Goal: Task Accomplishment & Management: Use online tool/utility

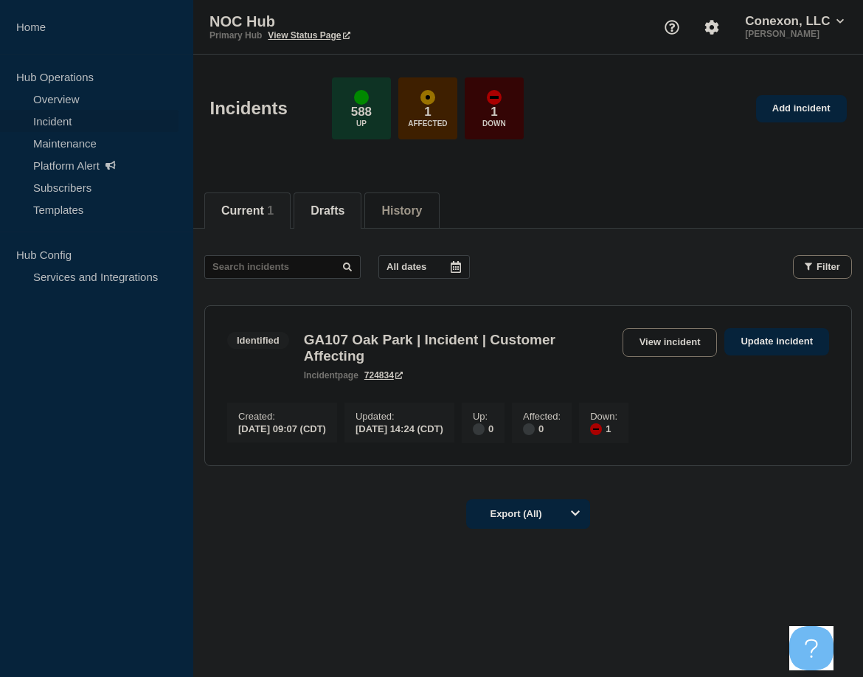
click at [330, 204] on button "Drafts" at bounding box center [327, 210] width 34 height 13
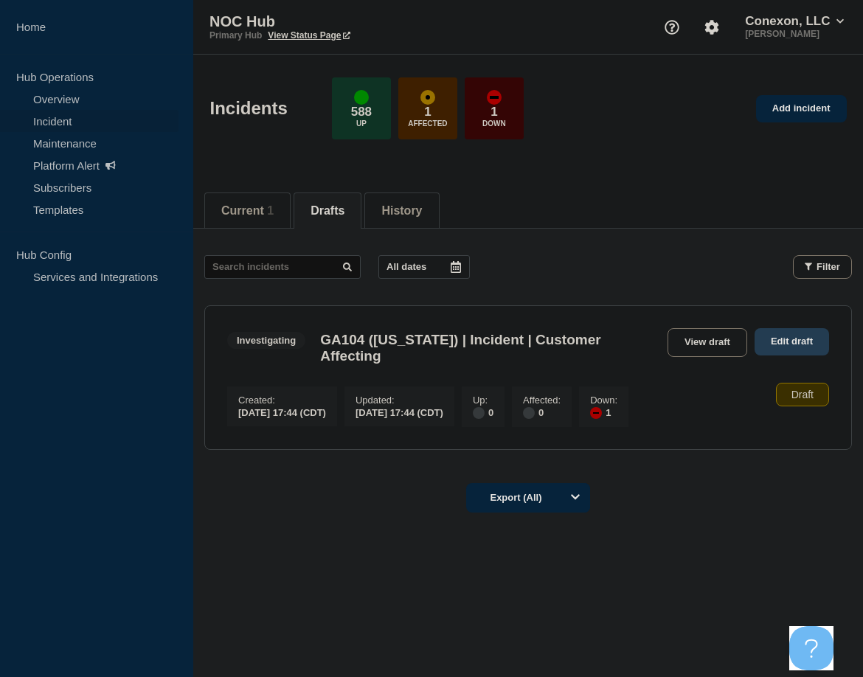
click at [797, 336] on link "Edit draft" at bounding box center [791, 341] width 74 height 27
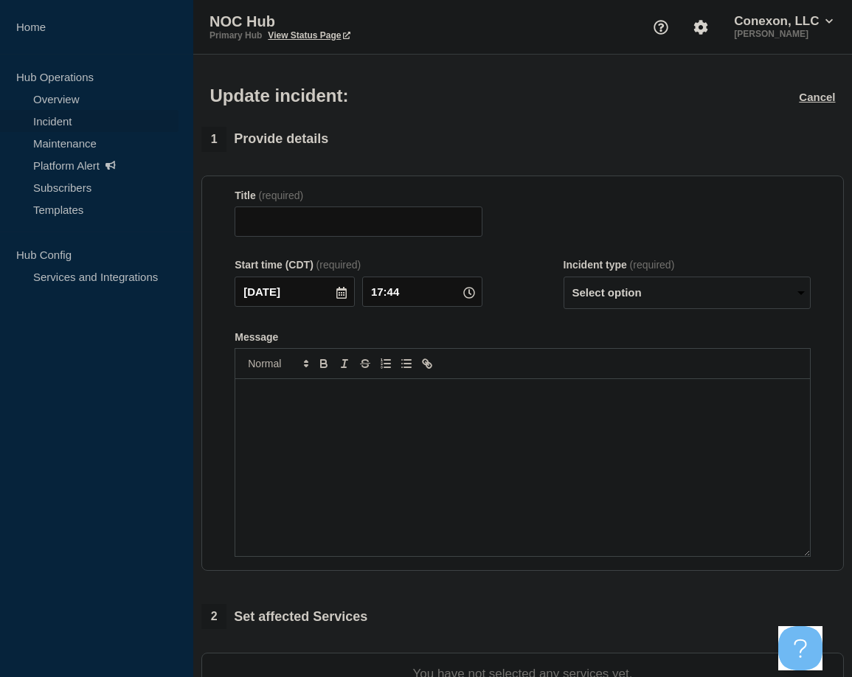
type input "GA104 (Washington) | Incident | Customer Affecting"
select select "investigating"
radio input "false"
radio input "true"
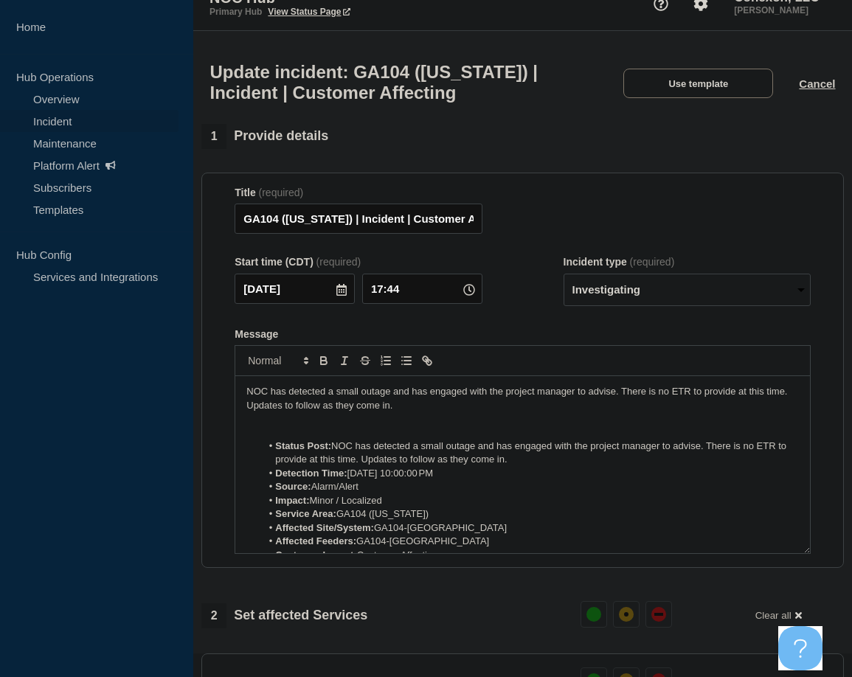
scroll to position [74, 0]
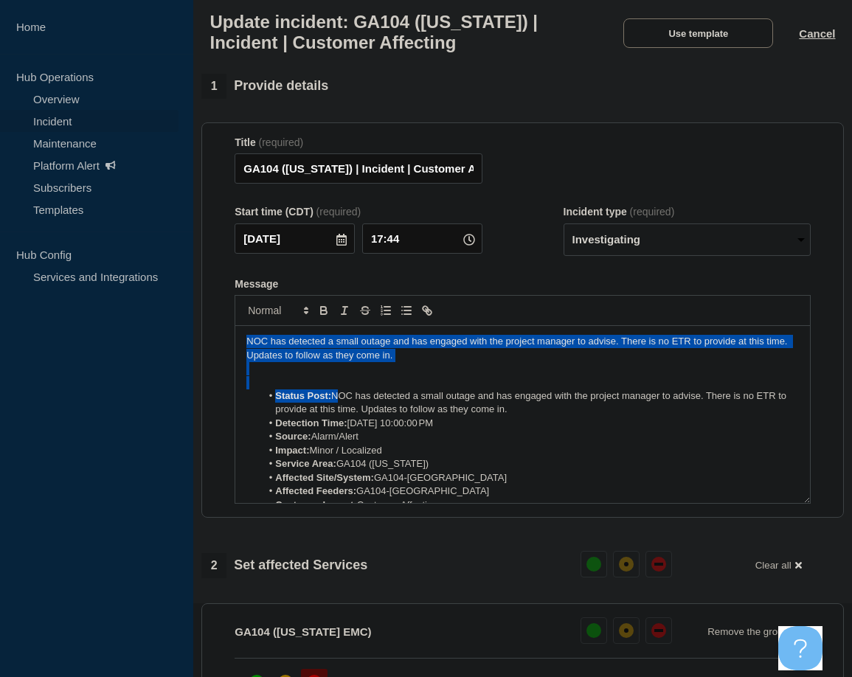
drag, startPoint x: 335, startPoint y: 404, endPoint x: 223, endPoint y: 347, distance: 125.0
click at [223, 347] on section "Title (required) GA104 (Washington) | Incident | Customer Affecting Start time …" at bounding box center [522, 320] width 642 height 396
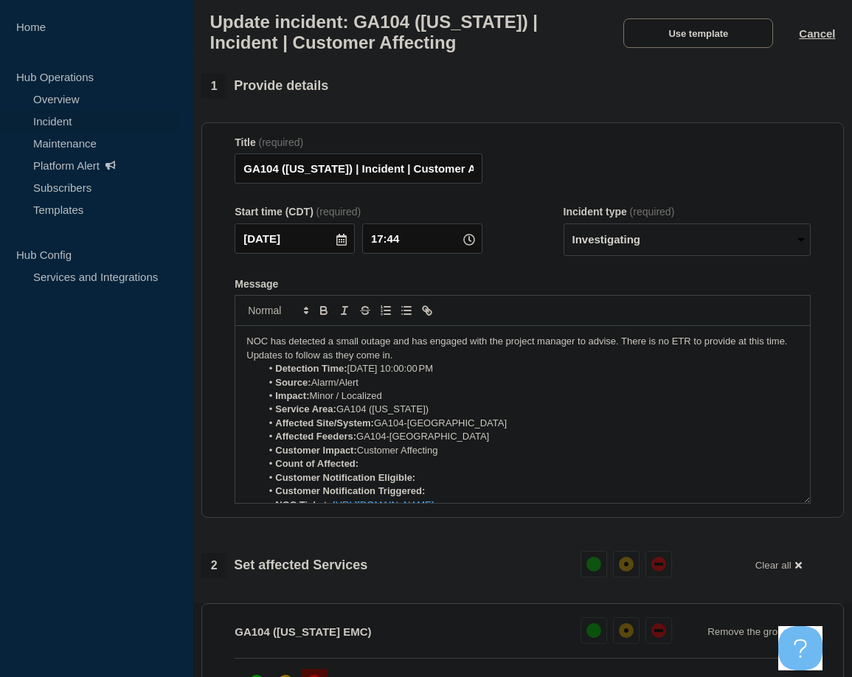
drag, startPoint x: 446, startPoint y: 375, endPoint x: 585, endPoint y: 451, distance: 158.5
click at [415, 375] on li "Detection Time: Sep 28, 2025, 10:00:00 PM" at bounding box center [530, 368] width 538 height 13
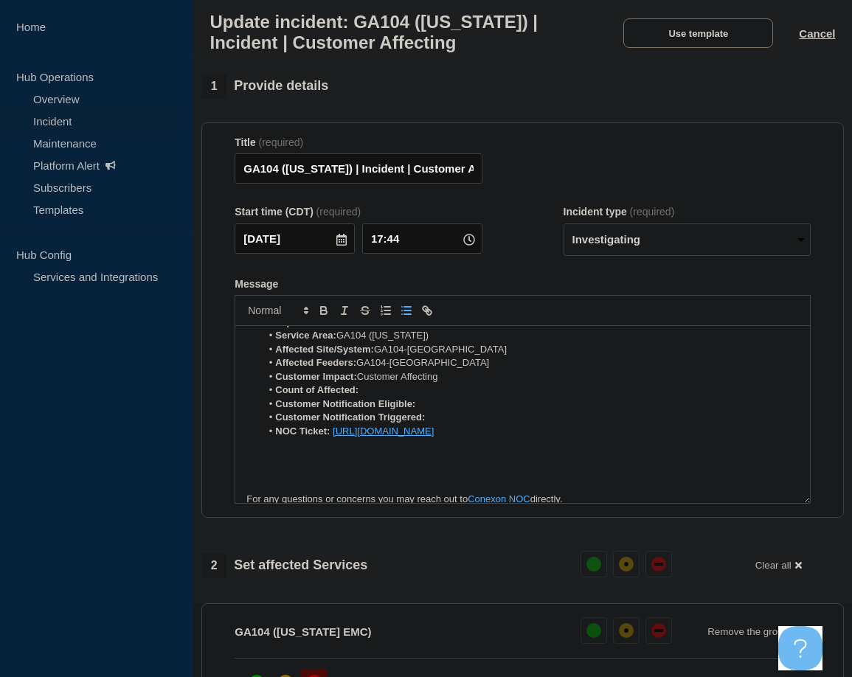
click at [381, 392] on li "Count of Affected:" at bounding box center [530, 390] width 538 height 13
drag, startPoint x: 364, startPoint y: 398, endPoint x: 394, endPoint y: 403, distance: 30.7
click at [394, 397] on li "Count of Affected: 5" at bounding box center [530, 390] width 538 height 13
drag, startPoint x: 432, startPoint y: 410, endPoint x: 443, endPoint y: 415, distance: 11.5
click at [432, 411] on li "Customer Notification Eligible:" at bounding box center [530, 404] width 538 height 13
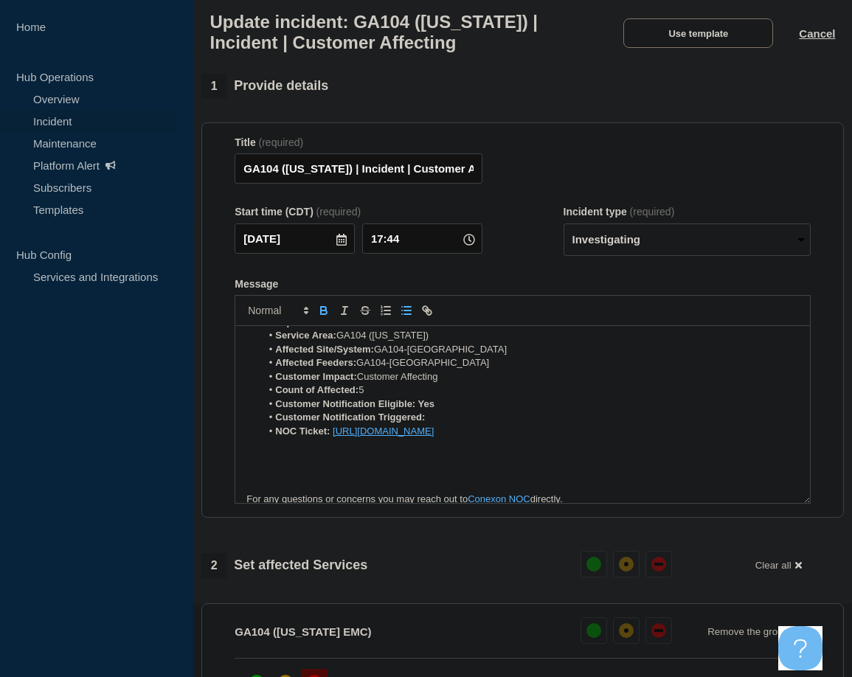
click at [449, 423] on li "Customer Notification Triggered:" at bounding box center [530, 417] width 538 height 13
drag, startPoint x: 423, startPoint y: 414, endPoint x: 448, endPoint y: 417, distance: 25.2
click at [448, 411] on li "Customer Notification Eligible: Yes" at bounding box center [530, 404] width 538 height 13
click at [441, 410] on li "Customer Notification Eligible: Yes" at bounding box center [530, 404] width 538 height 13
drag, startPoint x: 420, startPoint y: 413, endPoint x: 454, endPoint y: 413, distance: 33.9
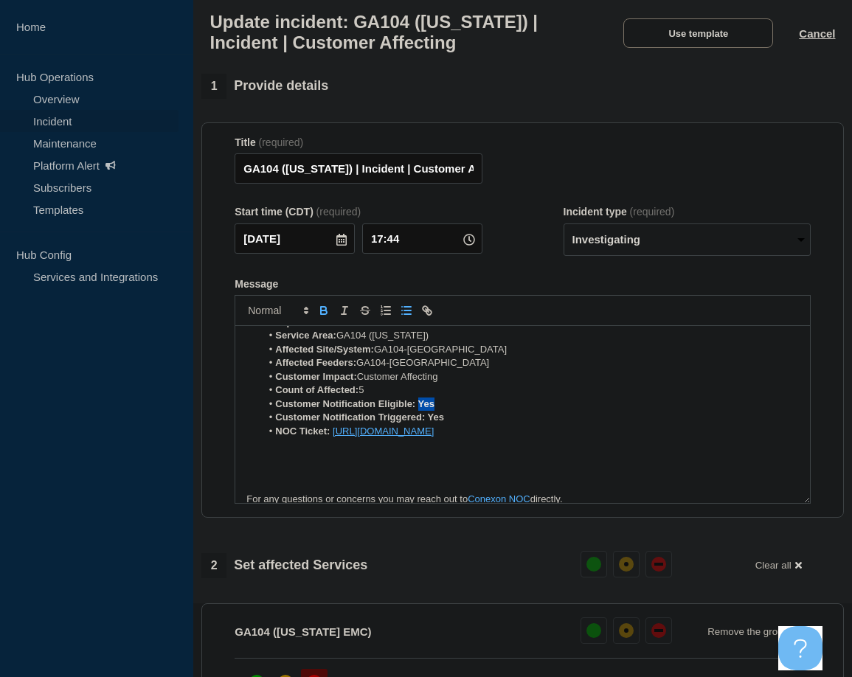
click at [455, 411] on li "Customer Notification Eligible: Yes" at bounding box center [530, 404] width 538 height 13
drag, startPoint x: 428, startPoint y: 421, endPoint x: 457, endPoint y: 426, distance: 28.4
click at [457, 424] on li "Customer Notification Triggered: Yes" at bounding box center [530, 417] width 538 height 13
click at [484, 423] on li "Customer Notification Triggered: Yes" at bounding box center [530, 417] width 538 height 13
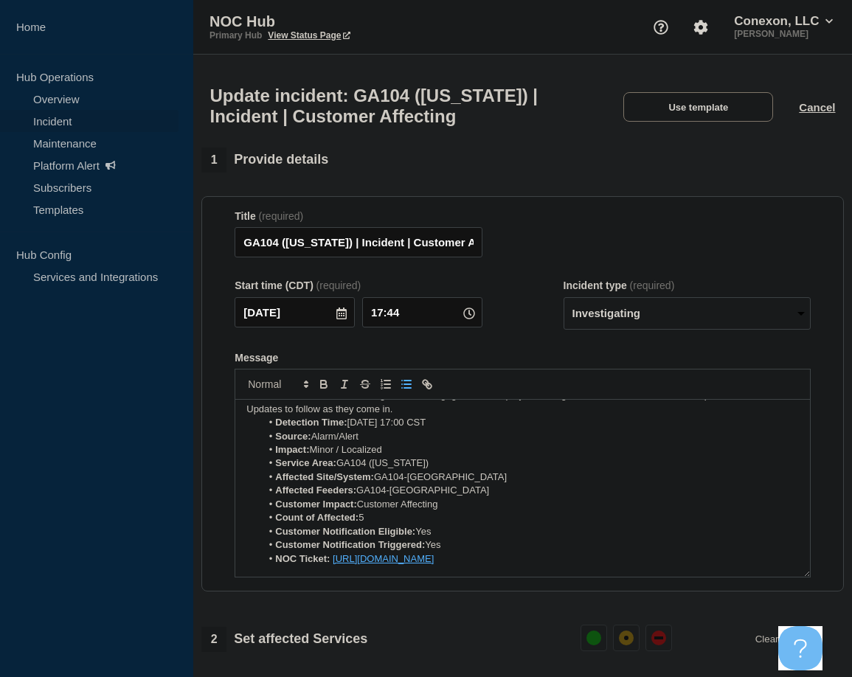
scroll to position [0, 0]
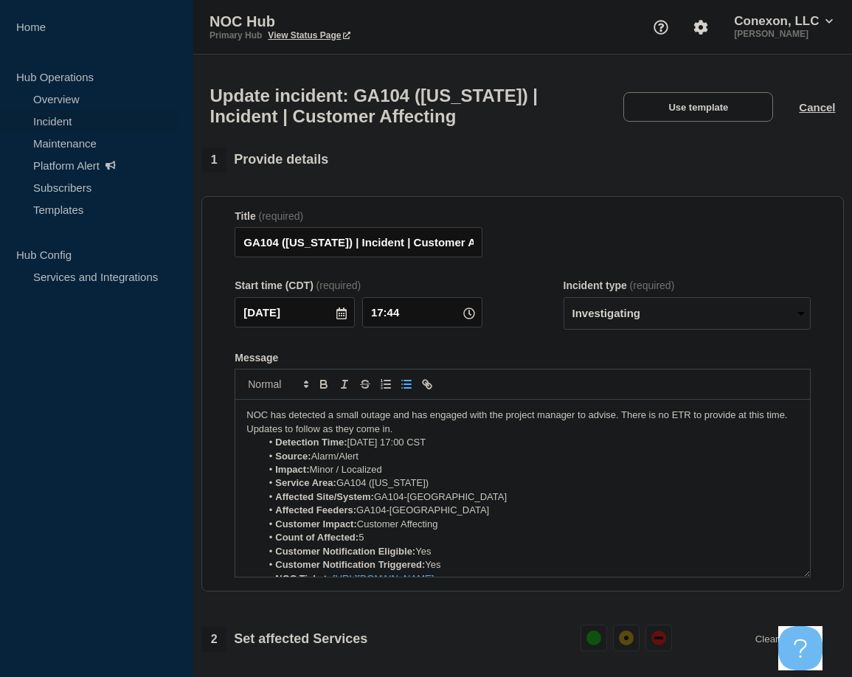
drag, startPoint x: 454, startPoint y: 517, endPoint x: 505, endPoint y: 535, distance: 54.1
click at [455, 517] on li "Affected Feeders: GA104-RIDDLEVILLE" at bounding box center [530, 510] width 538 height 13
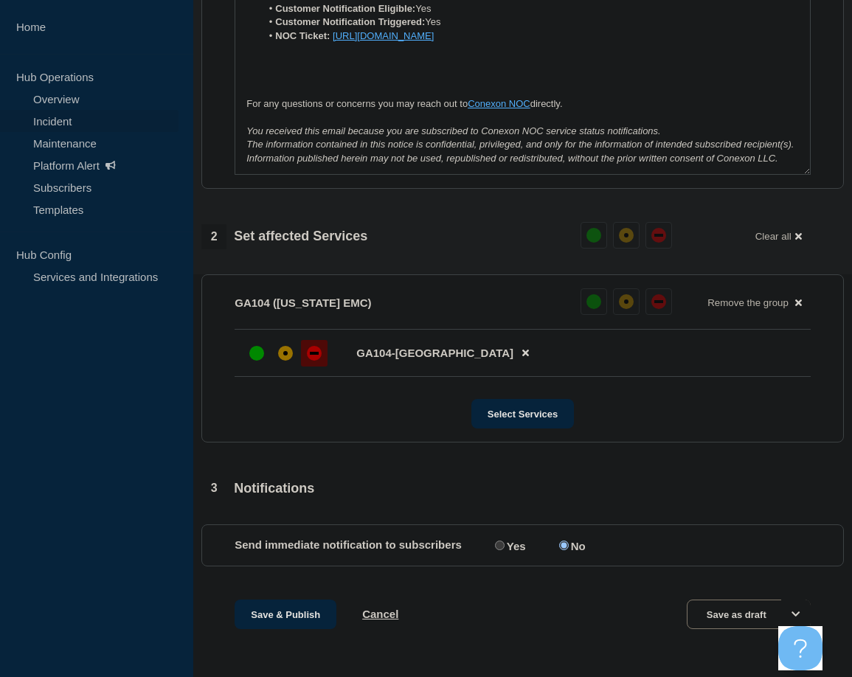
scroll to position [421, 0]
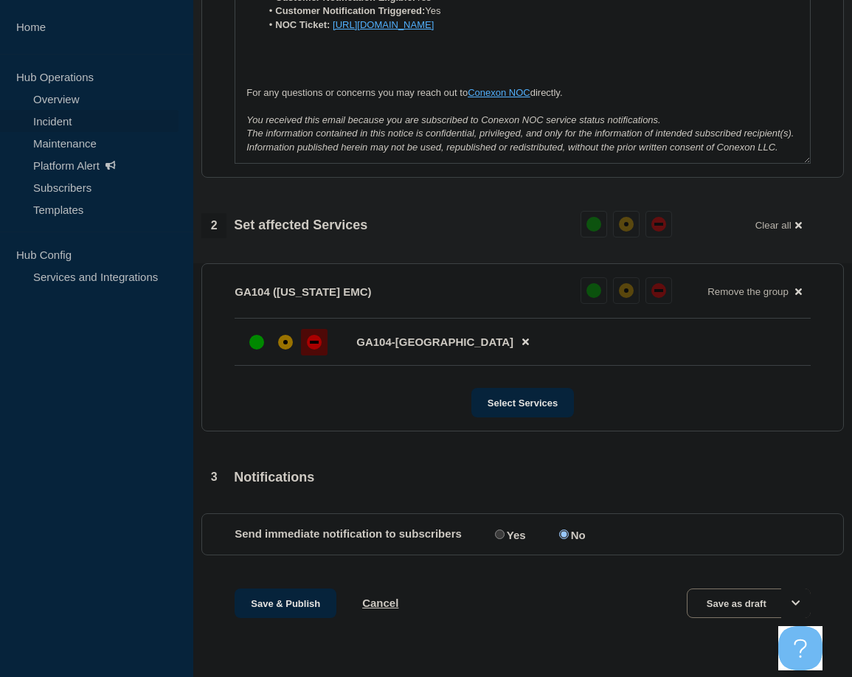
click at [502, 534] on input "Yes" at bounding box center [500, 535] width 10 height 10
radio input "true"
radio input "false"
click at [285, 600] on button "Save & Publish" at bounding box center [286, 604] width 102 height 30
